Goal: Information Seeking & Learning: Learn about a topic

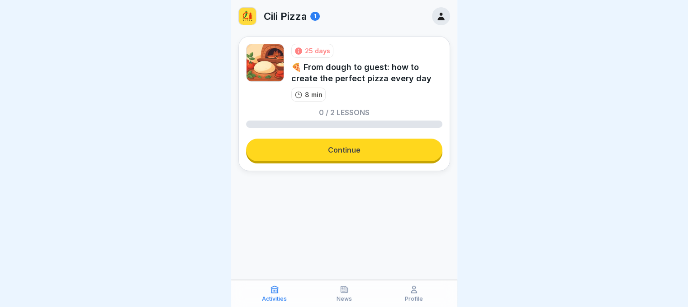
click at [342, 150] on link "Continue" at bounding box center [344, 150] width 196 height 23
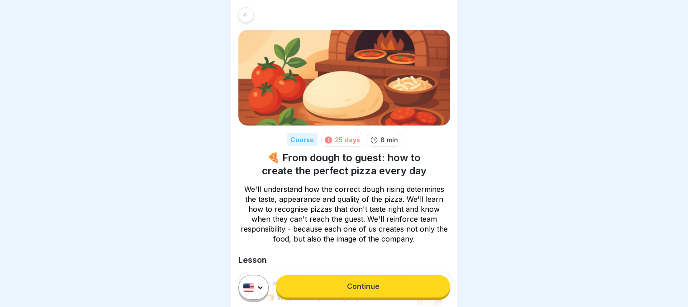
click at [364, 294] on link "Continue" at bounding box center [363, 286] width 174 height 23
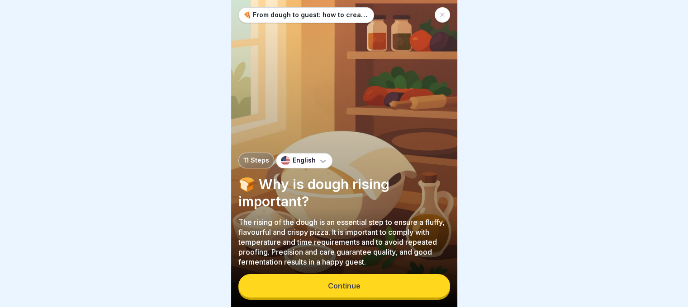
click at [374, 296] on button "Continue" at bounding box center [344, 286] width 212 height 24
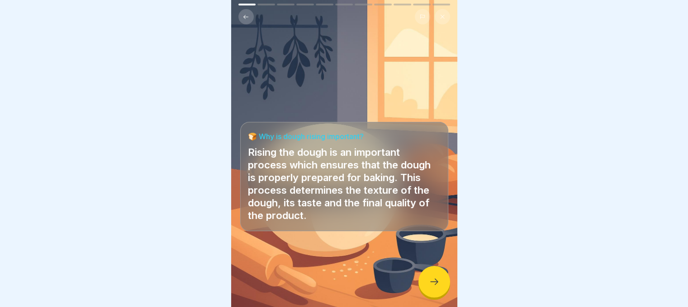
click at [429, 288] on icon at bounding box center [434, 282] width 11 height 11
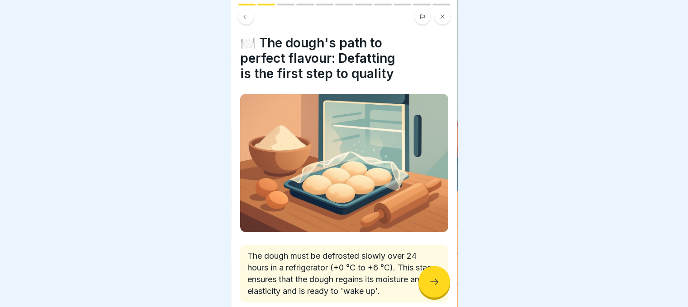
click at [439, 290] on div at bounding box center [434, 282] width 32 height 32
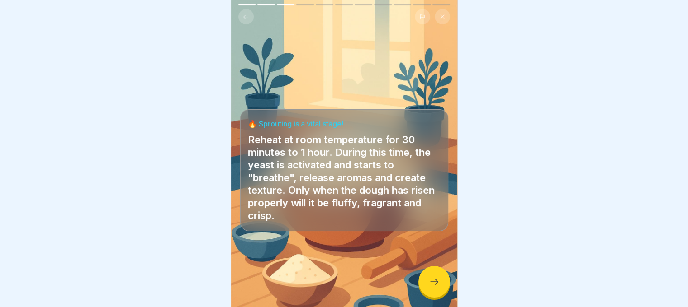
click at [440, 290] on div at bounding box center [434, 282] width 32 height 32
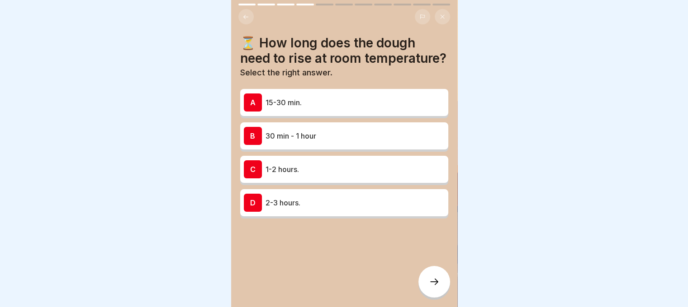
click at [382, 139] on div "B 30 min - 1 hour" at bounding box center [344, 136] width 208 height 27
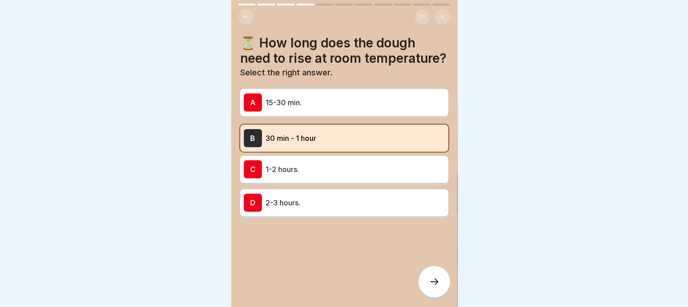
click at [436, 295] on div at bounding box center [434, 282] width 32 height 32
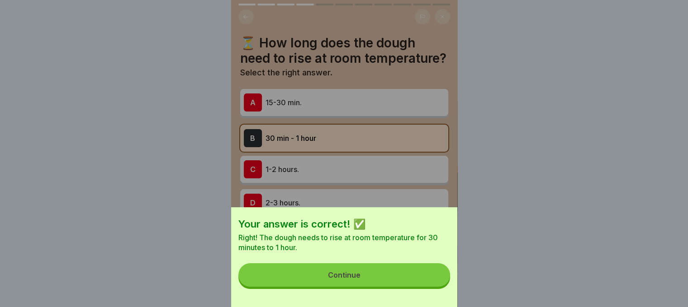
click at [428, 283] on button "Continue" at bounding box center [344, 276] width 212 height 24
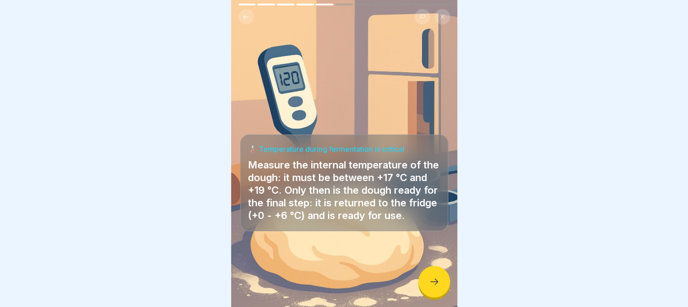
click at [428, 283] on div at bounding box center [434, 282] width 32 height 32
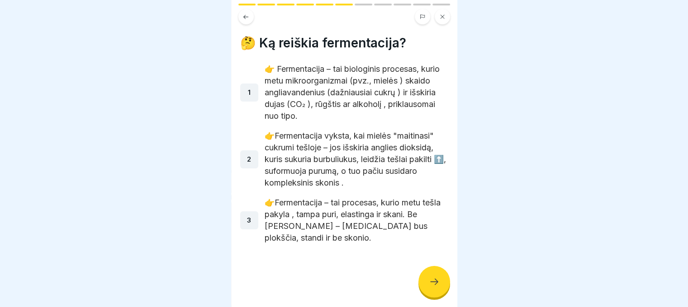
click at [428, 283] on div at bounding box center [434, 282] width 32 height 32
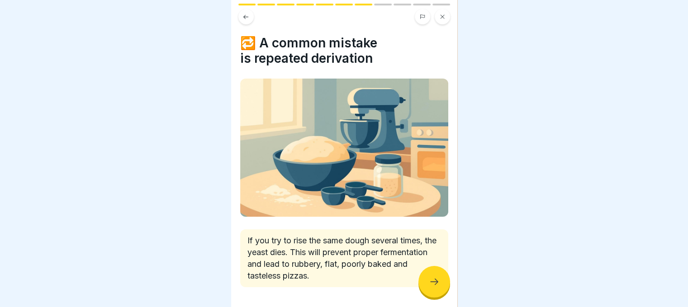
click at [428, 283] on div at bounding box center [434, 282] width 32 height 32
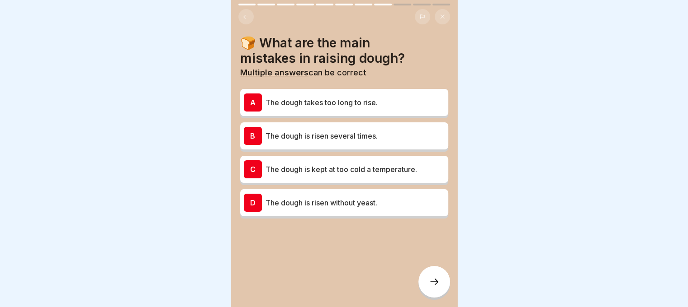
click at [308, 133] on p "The dough is risen several times." at bounding box center [354, 136] width 179 height 11
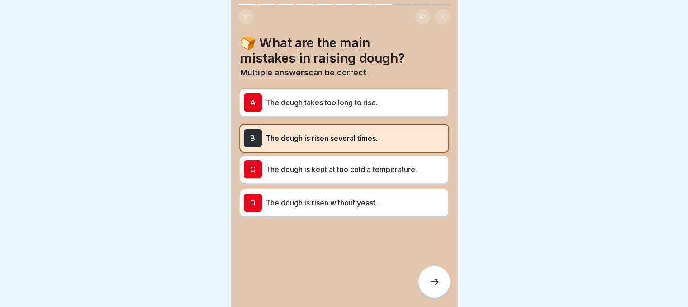
click at [427, 296] on div at bounding box center [434, 282] width 32 height 32
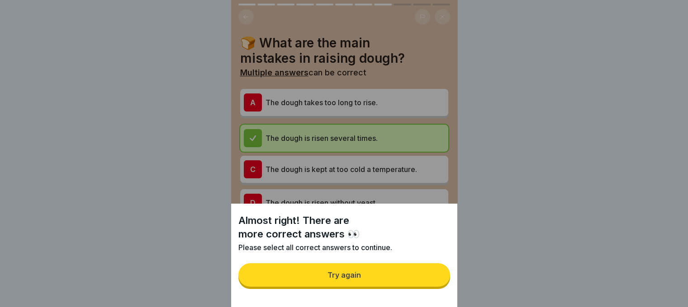
click at [402, 280] on button "Try again" at bounding box center [344, 276] width 212 height 24
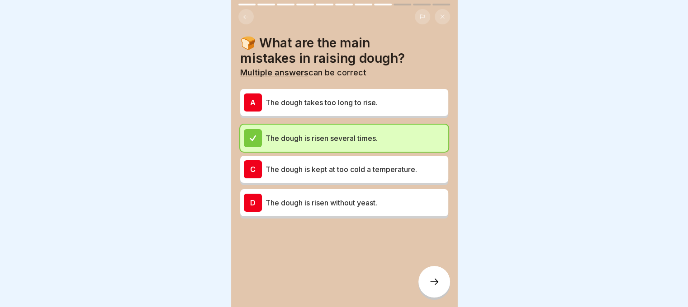
click at [369, 97] on p "The dough takes too long to rise." at bounding box center [354, 102] width 179 height 11
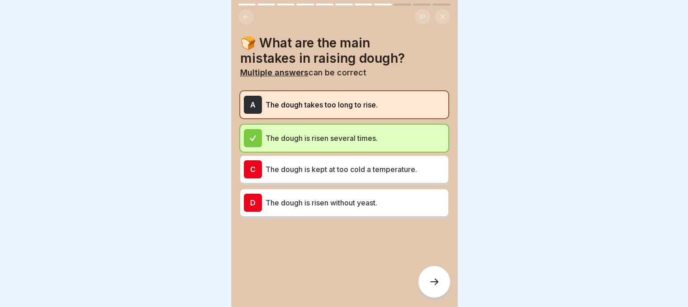
click at [427, 294] on div at bounding box center [434, 282] width 32 height 32
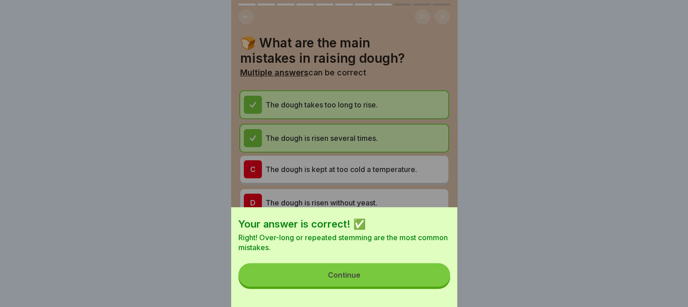
click at [380, 283] on button "Continue" at bounding box center [344, 276] width 212 height 24
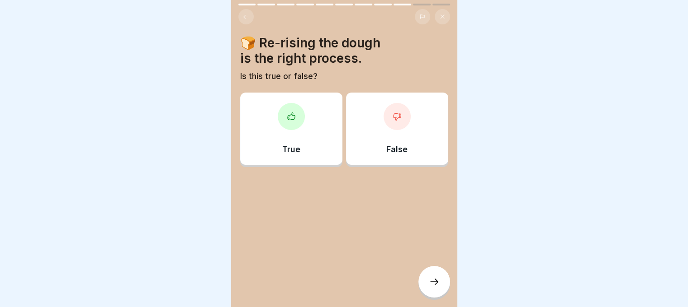
click at [372, 120] on div "False" at bounding box center [397, 129] width 102 height 72
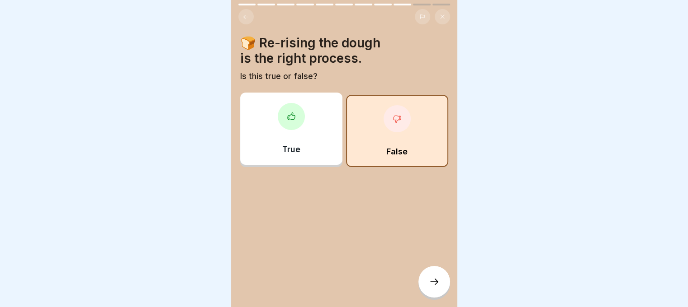
click at [429, 288] on icon at bounding box center [434, 282] width 11 height 11
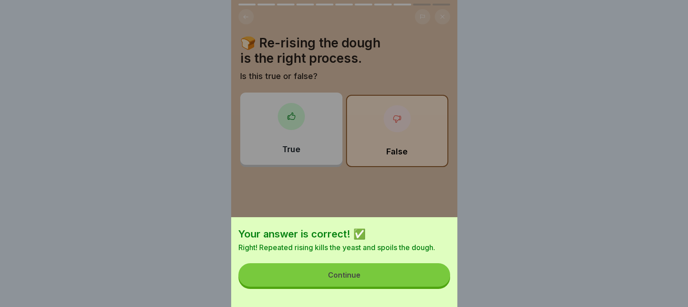
click at [402, 279] on button "Continue" at bounding box center [344, 276] width 212 height 24
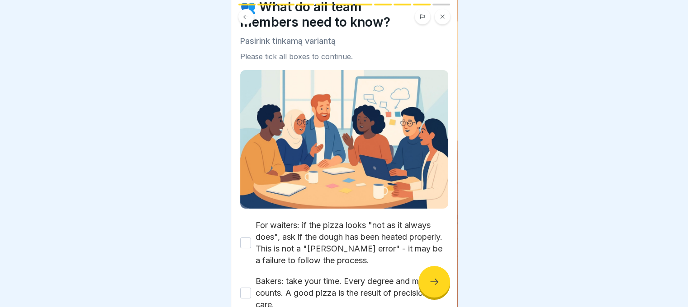
scroll to position [89, 0]
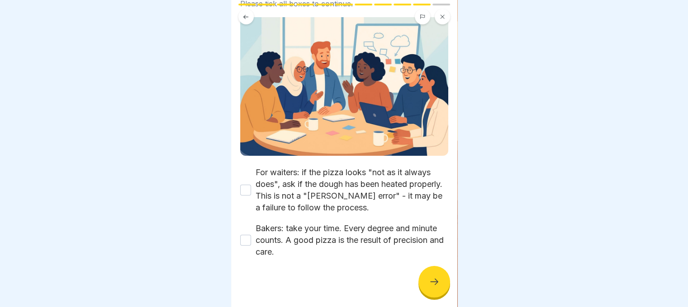
click at [240, 193] on div "For waiters: if the pizza looks "not as it always does", ask if the dough has b…" at bounding box center [344, 190] width 208 height 47
click at [244, 188] on button "For waiters: if the pizza looks "not as it always does", ask if the dough has b…" at bounding box center [245, 190] width 11 height 11
click at [246, 228] on div "Bakers: take your time. Every degree and minute counts. A good pizza is the res…" at bounding box center [344, 240] width 208 height 35
click at [247, 237] on button "Bakers: take your time. Every degree and minute counts. A good pizza is the res…" at bounding box center [245, 240] width 11 height 11
click at [436, 298] on div at bounding box center [434, 282] width 32 height 32
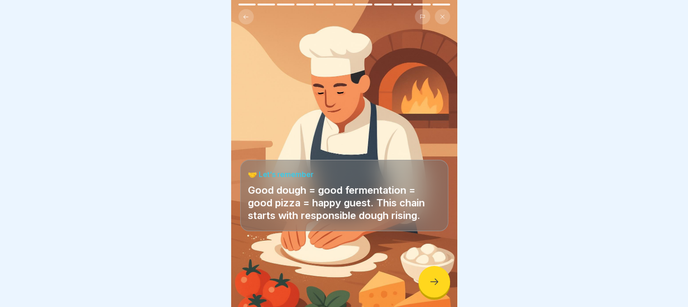
scroll to position [7, 0]
click at [431, 278] on icon at bounding box center [434, 282] width 11 height 11
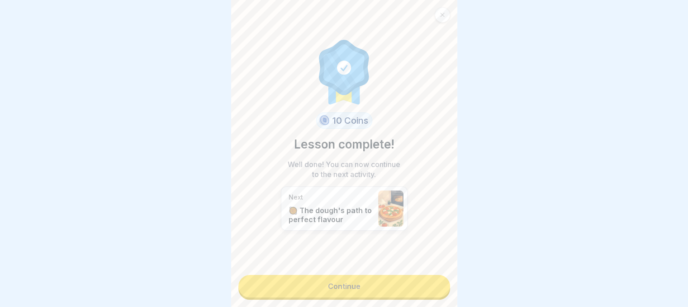
click at [394, 278] on link "Continue" at bounding box center [344, 286] width 212 height 23
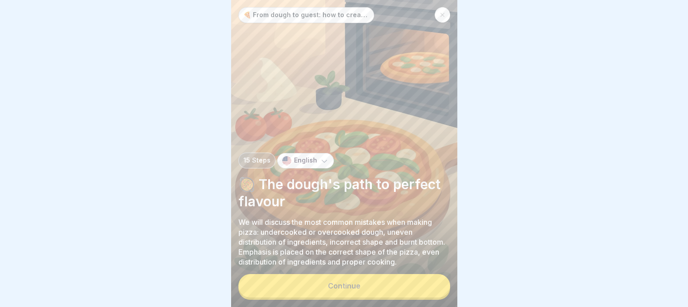
click at [387, 288] on button "Continue" at bounding box center [344, 286] width 212 height 24
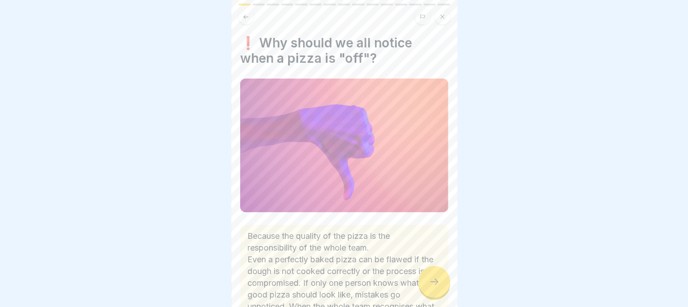
click at [434, 284] on div at bounding box center [434, 282] width 32 height 32
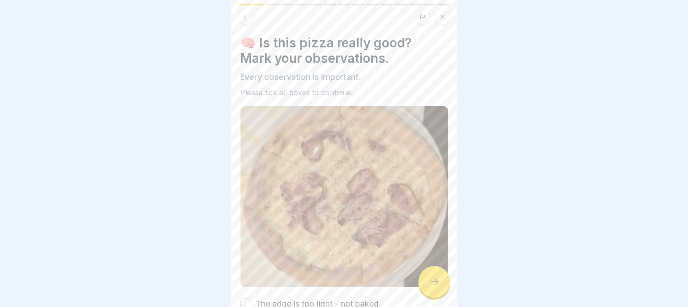
scroll to position [83, 0]
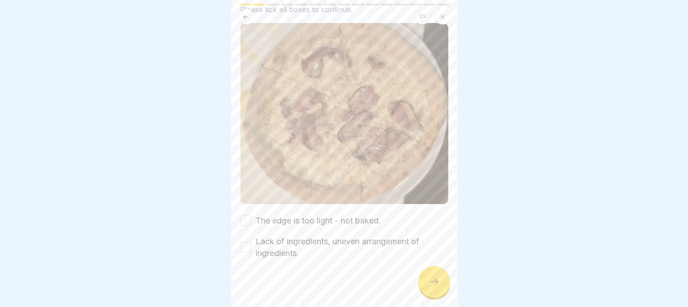
click at [248, 216] on button "The edge is too light - not baked." at bounding box center [245, 221] width 11 height 11
click at [245, 247] on div "Lack of ingredients, uneven arrangement of ingredients." at bounding box center [344, 248] width 208 height 24
click at [246, 242] on button "Lack of ingredients, uneven arrangement of ingredients." at bounding box center [245, 247] width 11 height 11
click at [432, 298] on div at bounding box center [434, 282] width 32 height 32
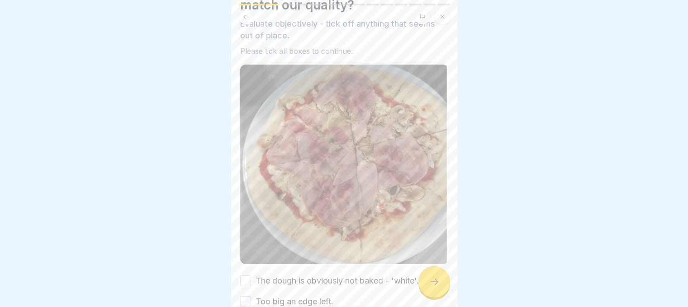
scroll to position [101, 0]
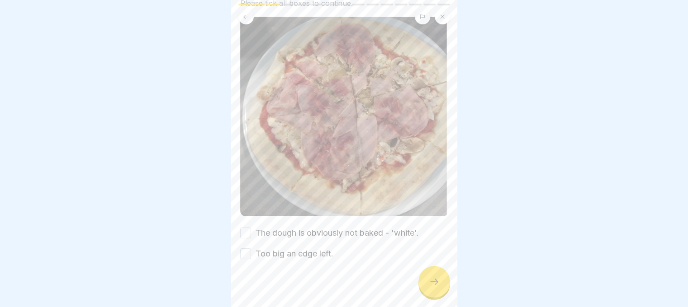
click at [242, 228] on button "The dough is obviously not baked - 'white'." at bounding box center [245, 233] width 11 height 11
click at [242, 249] on button "Too big an edge left." at bounding box center [245, 254] width 11 height 11
click at [439, 288] on icon at bounding box center [434, 282] width 11 height 11
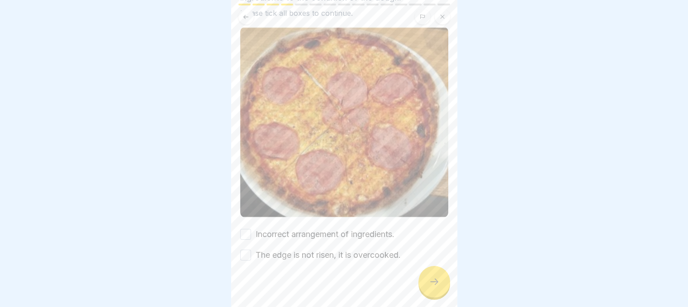
scroll to position [93, 0]
click at [324, 231] on label "Incorrect arrangement of ingredients." at bounding box center [324, 233] width 139 height 12
click at [251, 231] on button "Incorrect arrangement of ingredients." at bounding box center [245, 233] width 11 height 11
click at [284, 248] on label "The edge is not risen, it is overcooked." at bounding box center [327, 254] width 145 height 12
click at [251, 249] on button "The edge is not risen, it is overcooked." at bounding box center [245, 254] width 11 height 11
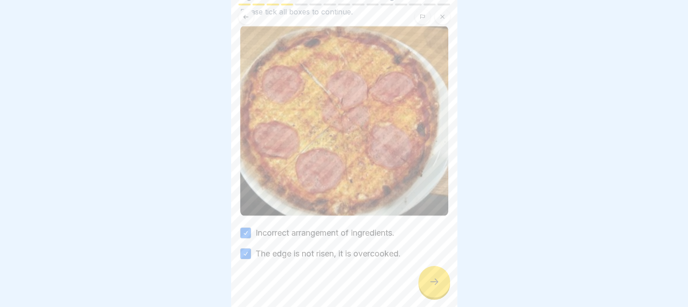
click at [429, 288] on icon at bounding box center [434, 282] width 11 height 11
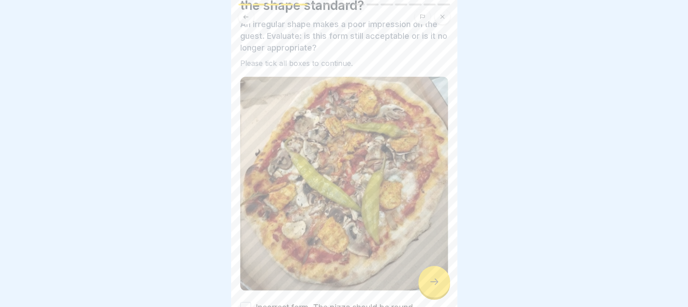
scroll to position [127, 0]
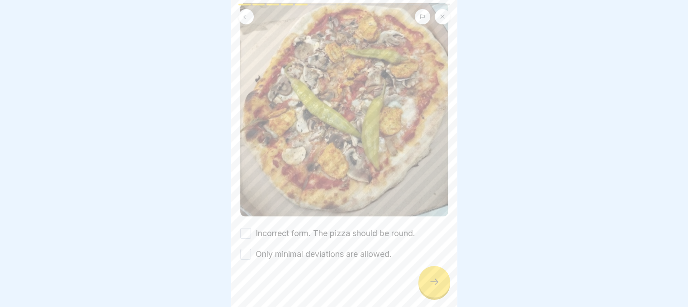
click at [246, 228] on button "Incorrect form. The pizza should be round." at bounding box center [245, 233] width 11 height 11
click at [247, 249] on button "Only minimal deviations are allowed." at bounding box center [245, 254] width 11 height 11
click at [426, 285] on div at bounding box center [434, 282] width 32 height 32
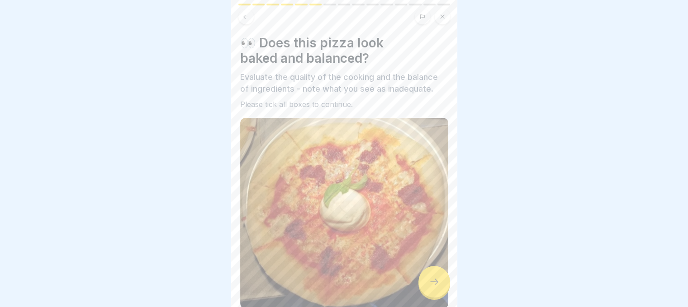
scroll to position [93, 0]
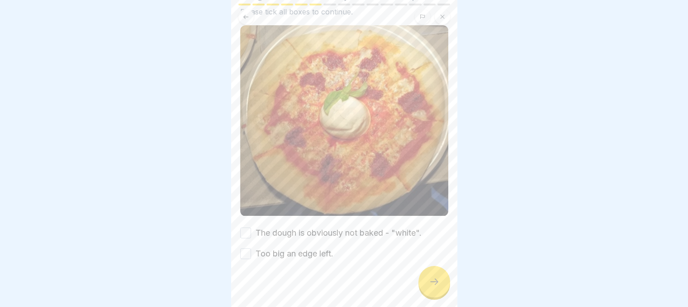
click at [250, 227] on div "The dough is obviously not baked - "white"." at bounding box center [330, 233] width 181 height 12
click at [248, 229] on button "The dough is obviously not baked - "white"." at bounding box center [245, 233] width 11 height 11
click at [242, 260] on div at bounding box center [344, 287] width 208 height 54
click at [244, 249] on button "Too big an edge left." at bounding box center [245, 254] width 11 height 11
click at [423, 292] on div at bounding box center [434, 282] width 32 height 32
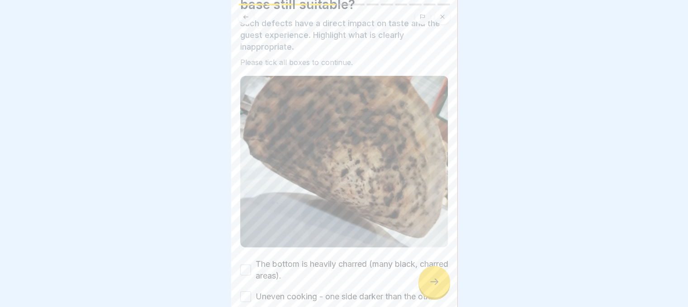
scroll to position [142, 0]
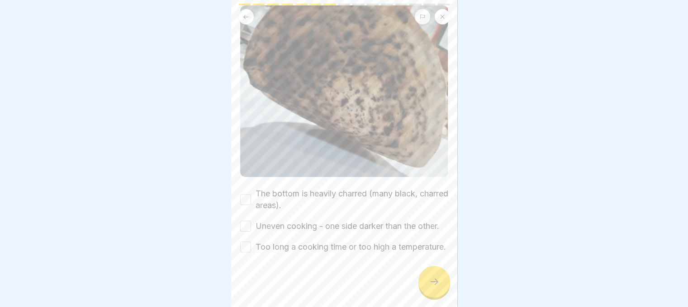
click at [242, 194] on button "The bottom is heavily charred (many black, charred areas)." at bounding box center [245, 199] width 11 height 11
click at [248, 221] on button "Uneven cooking - one side darker than the other." at bounding box center [245, 226] width 11 height 11
click at [245, 246] on button "Too long a cooking time or too high a temperature." at bounding box center [245, 247] width 11 height 11
click at [434, 288] on icon at bounding box center [434, 282] width 11 height 11
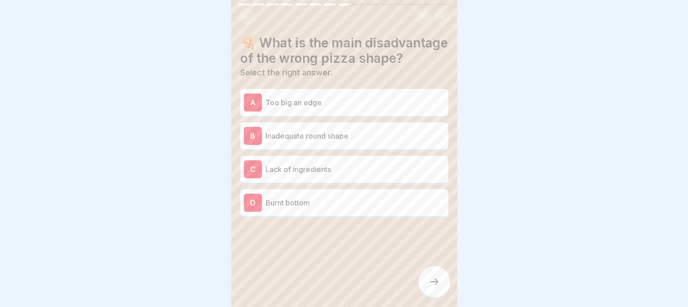
click at [304, 108] on p "Too big an edge" at bounding box center [354, 102] width 179 height 11
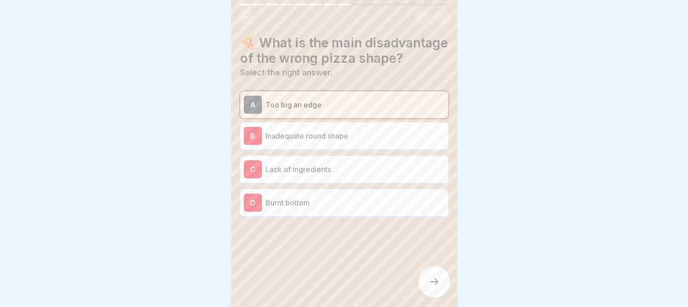
click at [434, 298] on div at bounding box center [434, 282] width 32 height 32
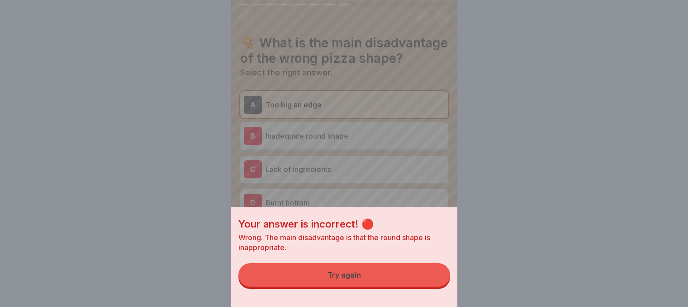
drag, startPoint x: 427, startPoint y: 294, endPoint x: 424, endPoint y: 288, distance: 7.1
click at [426, 292] on div "Your answer is incorrect! 🔴 Wrong. The main disadvantage is that the round shap…" at bounding box center [344, 257] width 226 height 100
drag, startPoint x: 390, startPoint y: 285, endPoint x: 392, endPoint y: 274, distance: 11.0
click at [390, 284] on button "Try again" at bounding box center [344, 276] width 212 height 24
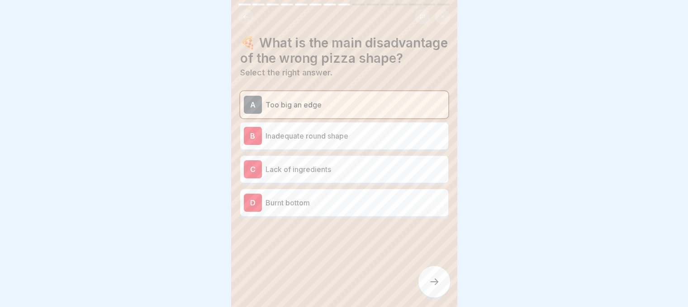
click at [331, 145] on div "B Inadequate round shape" at bounding box center [344, 136] width 201 height 18
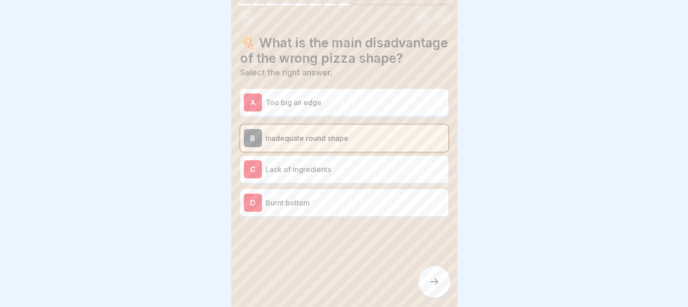
click at [429, 288] on icon at bounding box center [434, 282] width 11 height 11
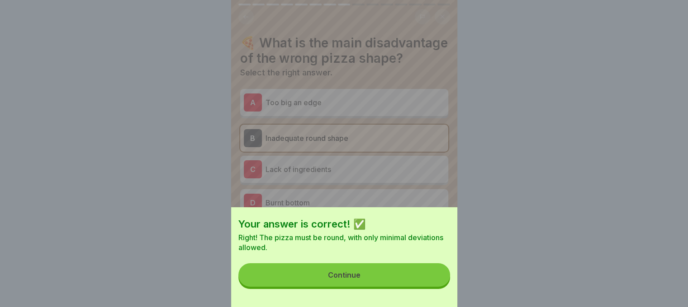
click at [429, 287] on button "Continue" at bounding box center [344, 276] width 212 height 24
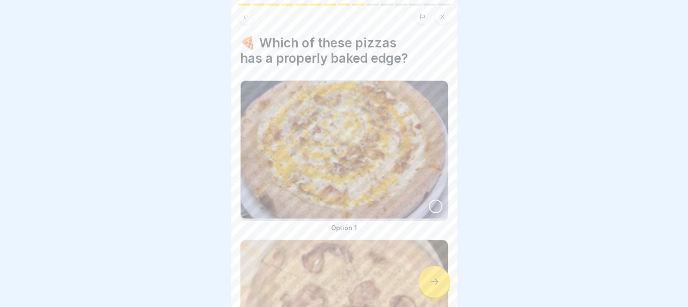
click at [429, 202] on div at bounding box center [436, 207] width 14 height 14
click at [424, 283] on div at bounding box center [434, 282] width 32 height 32
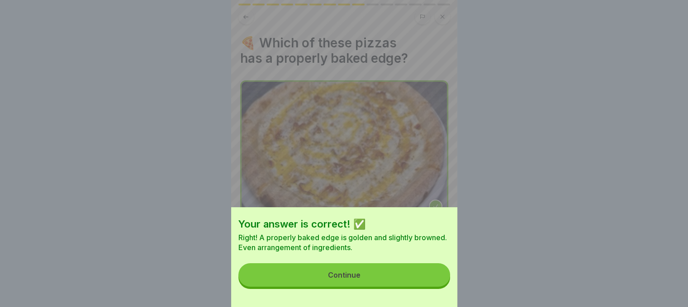
click at [396, 282] on button "Continue" at bounding box center [344, 276] width 212 height 24
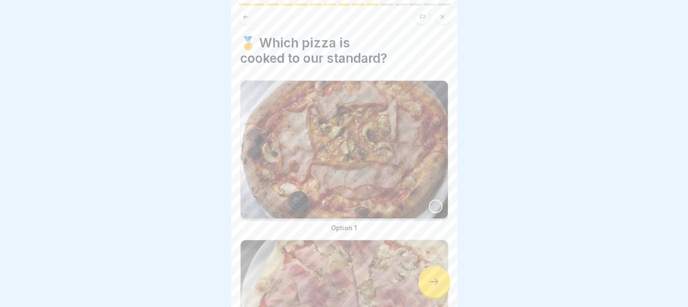
click at [433, 204] on div at bounding box center [436, 207] width 14 height 14
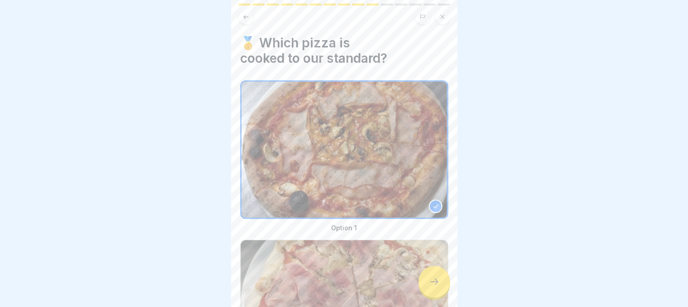
click at [430, 297] on div at bounding box center [434, 282] width 32 height 32
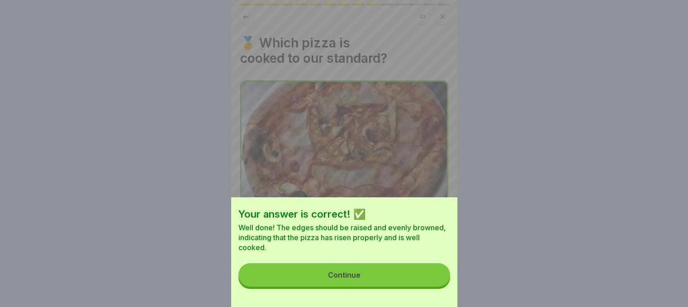
click at [422, 278] on button "Continue" at bounding box center [344, 276] width 212 height 24
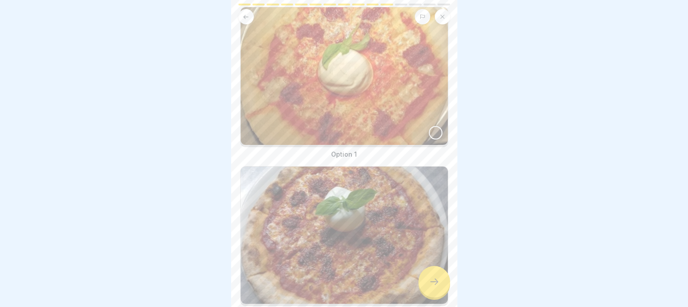
scroll to position [130, 0]
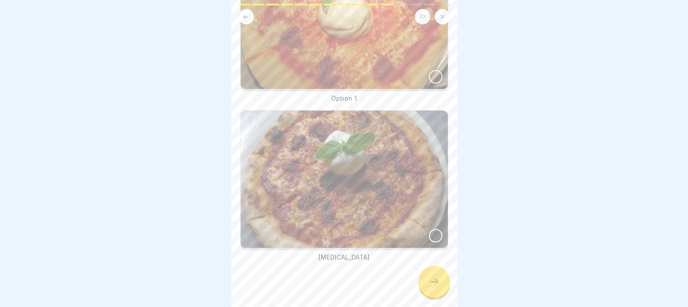
click at [429, 229] on div at bounding box center [436, 236] width 14 height 14
click at [439, 288] on icon at bounding box center [434, 282] width 11 height 11
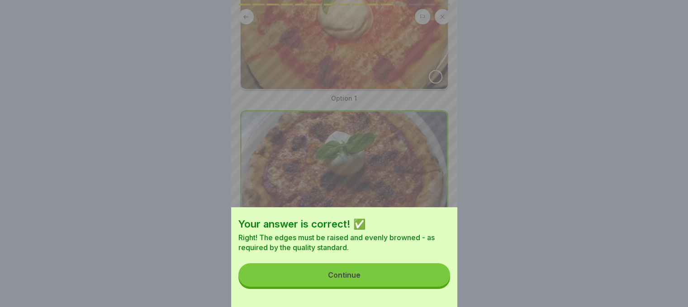
click at [435, 284] on button "Continue" at bounding box center [344, 276] width 212 height 24
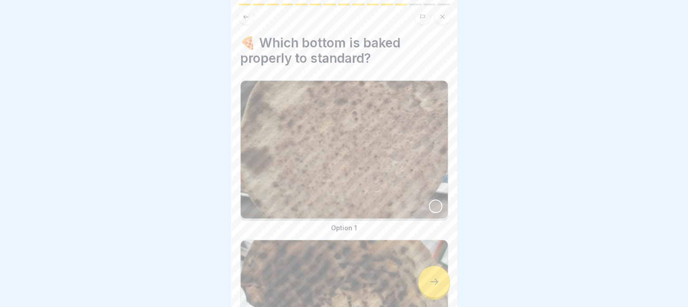
click at [429, 202] on div at bounding box center [436, 207] width 14 height 14
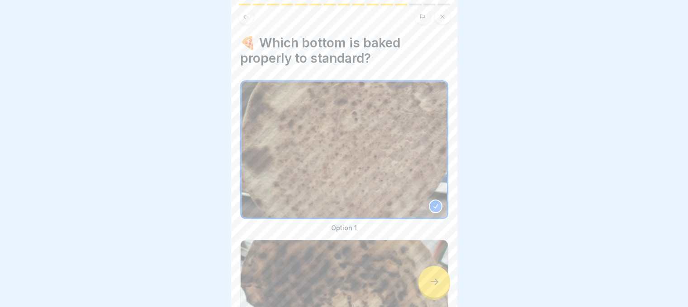
click at [431, 287] on icon at bounding box center [434, 282] width 11 height 11
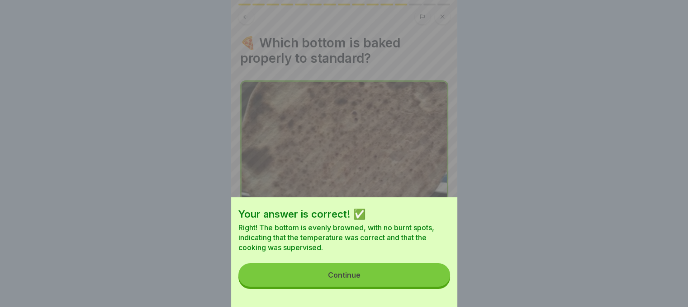
click at [401, 278] on button "Continue" at bounding box center [344, 276] width 212 height 24
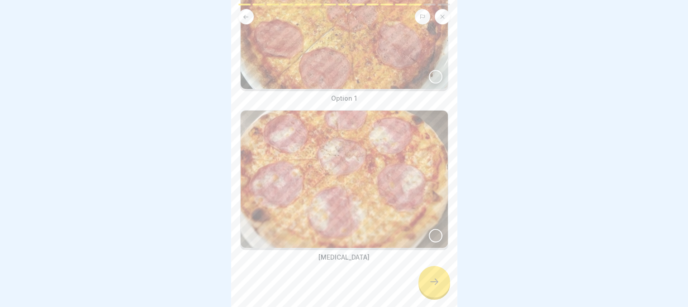
click at [433, 229] on div at bounding box center [436, 236] width 14 height 14
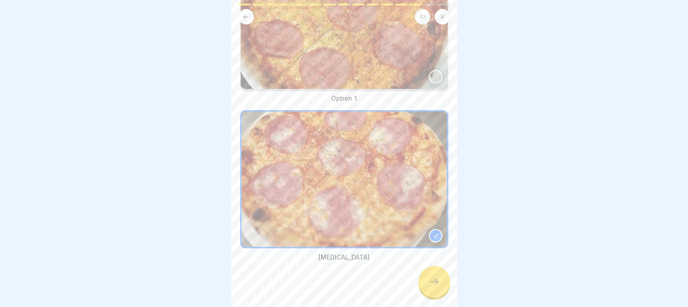
click at [429, 295] on div at bounding box center [434, 282] width 32 height 32
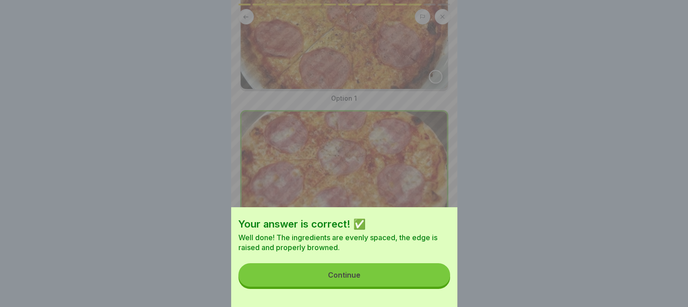
click at [415, 280] on button "Continue" at bounding box center [344, 276] width 212 height 24
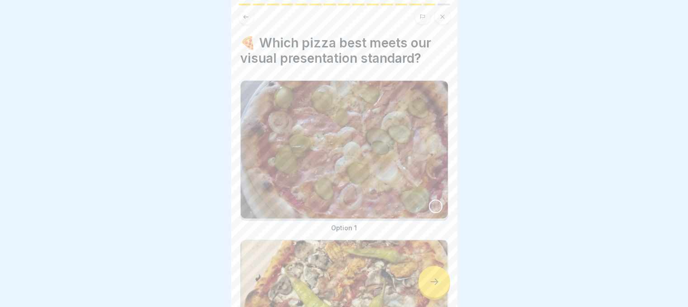
click at [429, 200] on div at bounding box center [436, 207] width 14 height 14
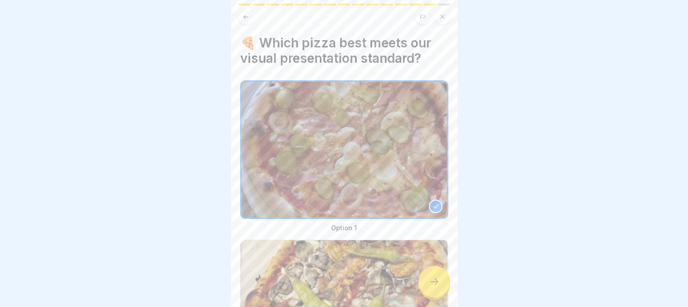
click at [427, 292] on div at bounding box center [434, 282] width 32 height 32
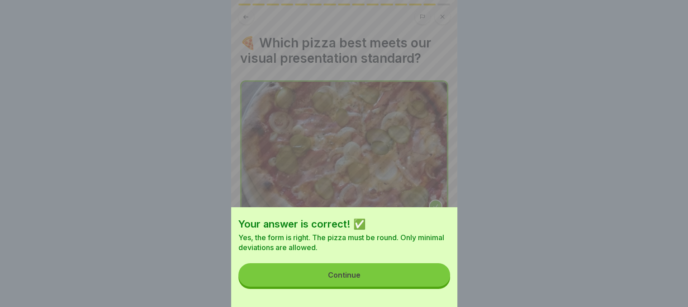
click at [412, 277] on button "Continue" at bounding box center [344, 276] width 212 height 24
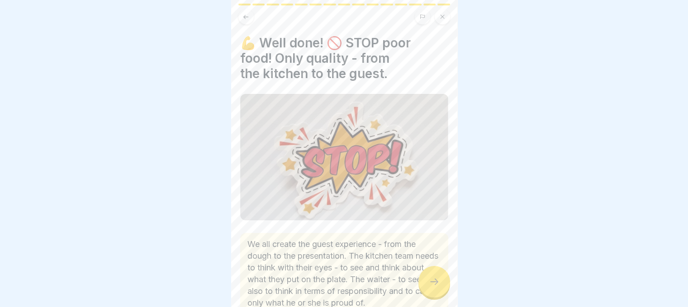
click at [434, 295] on div at bounding box center [434, 282] width 32 height 32
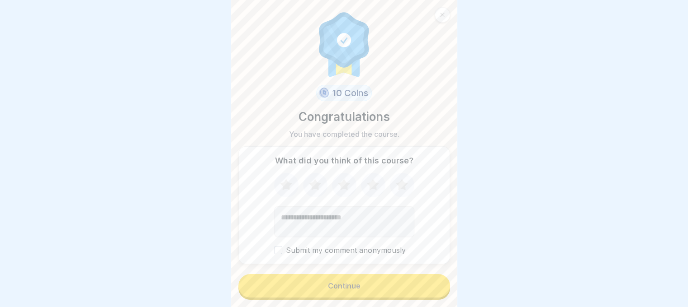
click at [411, 291] on button "Continue" at bounding box center [344, 286] width 212 height 24
